Goal: Task Accomplishment & Management: Manage account settings

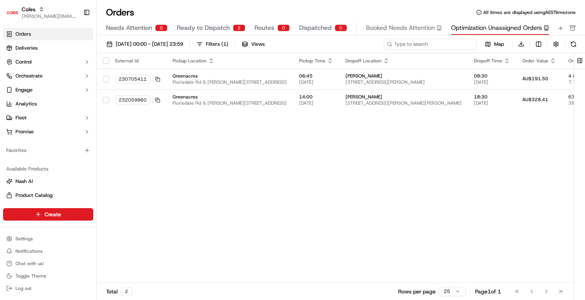
click at [460, 44] on input at bounding box center [430, 44] width 93 height 11
paste input "229247858"
type input "229247858"
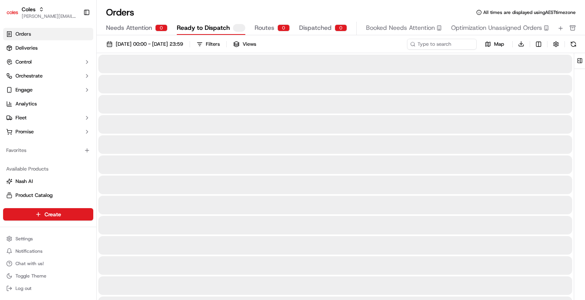
click at [196, 33] on button "Ready to Dispatch" at bounding box center [211, 28] width 69 height 13
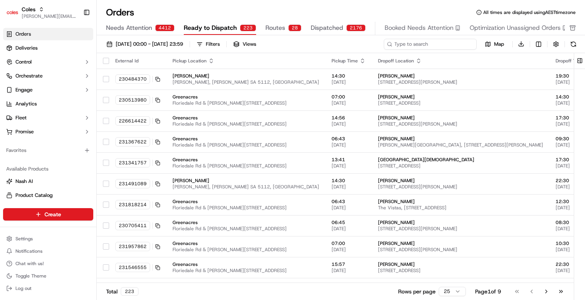
click at [432, 41] on input at bounding box center [430, 44] width 93 height 11
paste input "229247858"
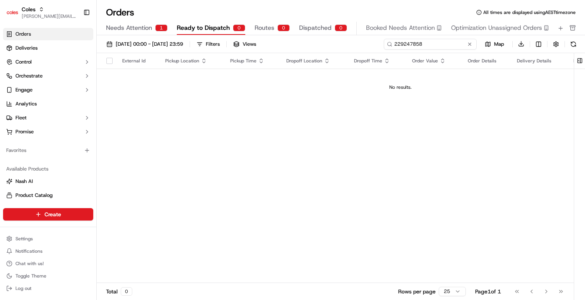
type input "229247858"
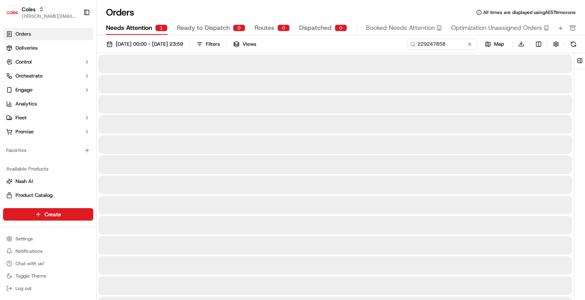
click at [138, 28] on span "Needs Attention" at bounding box center [129, 27] width 46 height 9
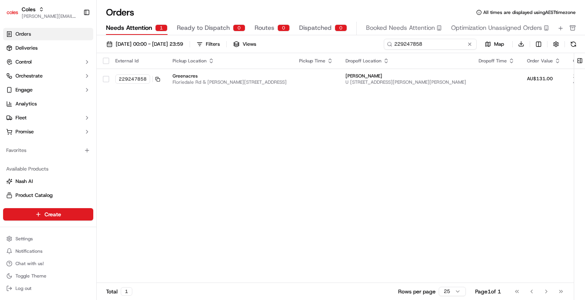
click at [444, 44] on input "229247858" at bounding box center [430, 44] width 93 height 11
click at [29, 241] on html "Coles barry@usenash.com Toggle Sidebar Orders Deliveries Control Orchestrate En…" at bounding box center [292, 150] width 585 height 300
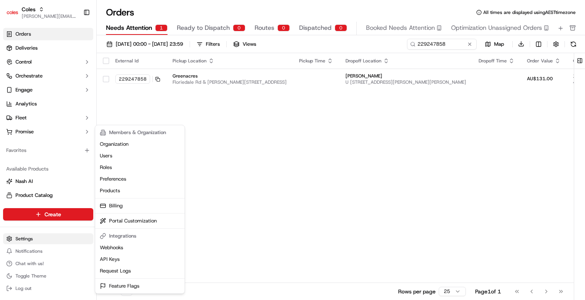
click at [28, 238] on html "Coles barry@usenash.com Toggle Sidebar Orders Deliveries Control Orchestrate En…" at bounding box center [292, 150] width 585 height 300
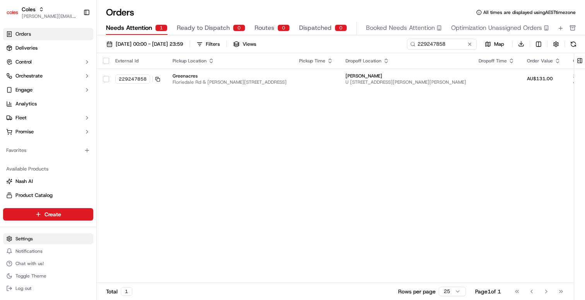
click at [28, 238] on html "Coles barry@usenash.com Toggle Sidebar Orders Deliveries Control Orchestrate En…" at bounding box center [292, 150] width 585 height 300
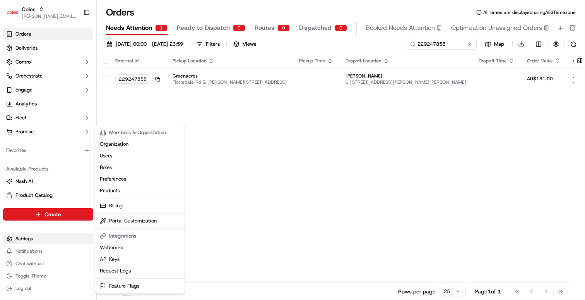
click at [21, 240] on html "Coles barry@usenash.com Toggle Sidebar Orders Deliveries Control Orchestrate En…" at bounding box center [292, 150] width 585 height 300
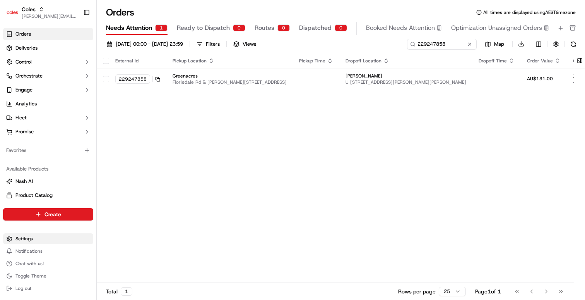
click at [28, 238] on html "Coles barry@usenash.com Toggle Sidebar Orders Deliveries Control Orchestrate En…" at bounding box center [292, 150] width 585 height 300
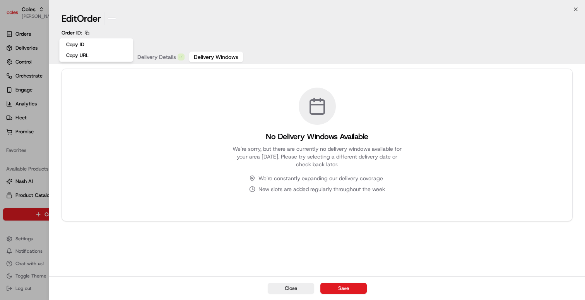
click at [45, 148] on div at bounding box center [292, 150] width 585 height 300
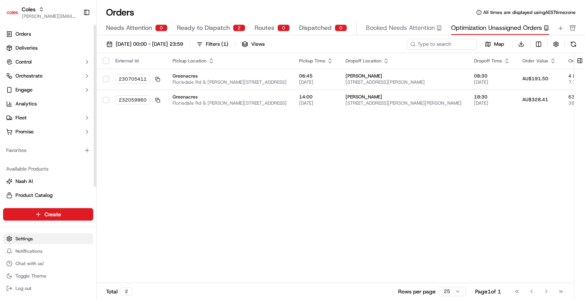
click at [34, 241] on html "Coles [EMAIL_ADDRESS][DOMAIN_NAME] Toggle Sidebar Orders Deliveries Control Orc…" at bounding box center [292, 150] width 585 height 300
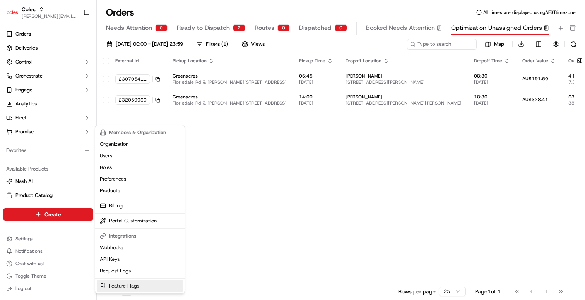
click at [119, 282] on link "Feature Flags" at bounding box center [140, 286] width 86 height 12
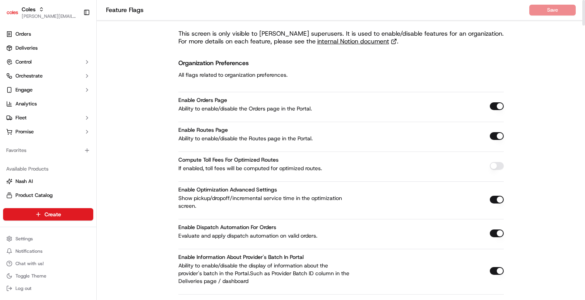
scroll to position [672, 0]
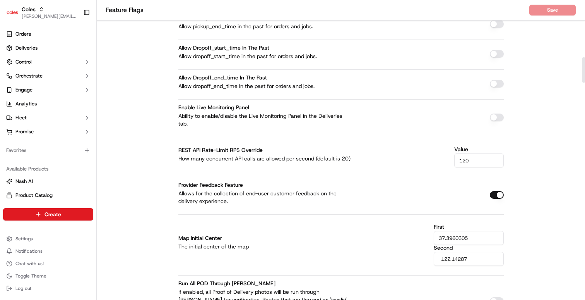
click at [480, 163] on input "120" at bounding box center [479, 160] width 50 height 14
click at [471, 163] on input "120" at bounding box center [479, 160] width 50 height 14
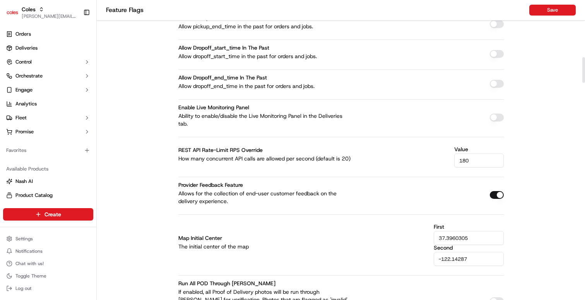
type input "180"
click at [556, 1] on nav "Feature Flags Save" at bounding box center [341, 10] width 488 height 21
click at [557, 9] on button "Save" at bounding box center [552, 10] width 46 height 11
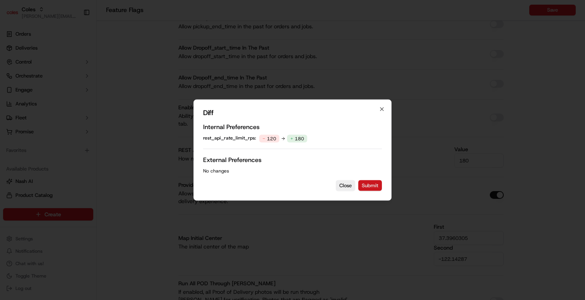
click at [373, 186] on button "Submit" at bounding box center [370, 185] width 24 height 11
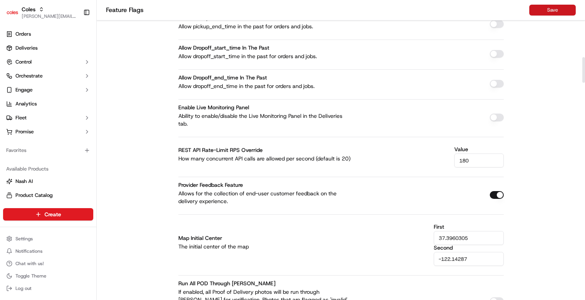
click at [560, 9] on button "Save" at bounding box center [552, 10] width 46 height 11
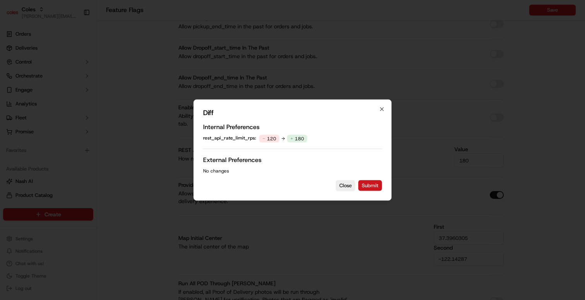
click at [373, 186] on button "Submit" at bounding box center [370, 185] width 24 height 11
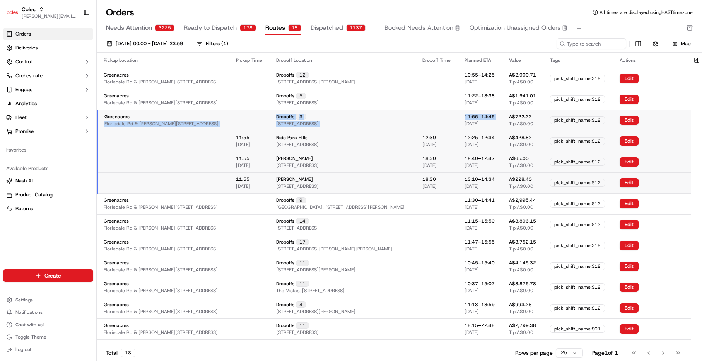
click at [50, 36] on link "Orders" at bounding box center [48, 34] width 90 height 12
